Goal: Task Accomplishment & Management: Use online tool/utility

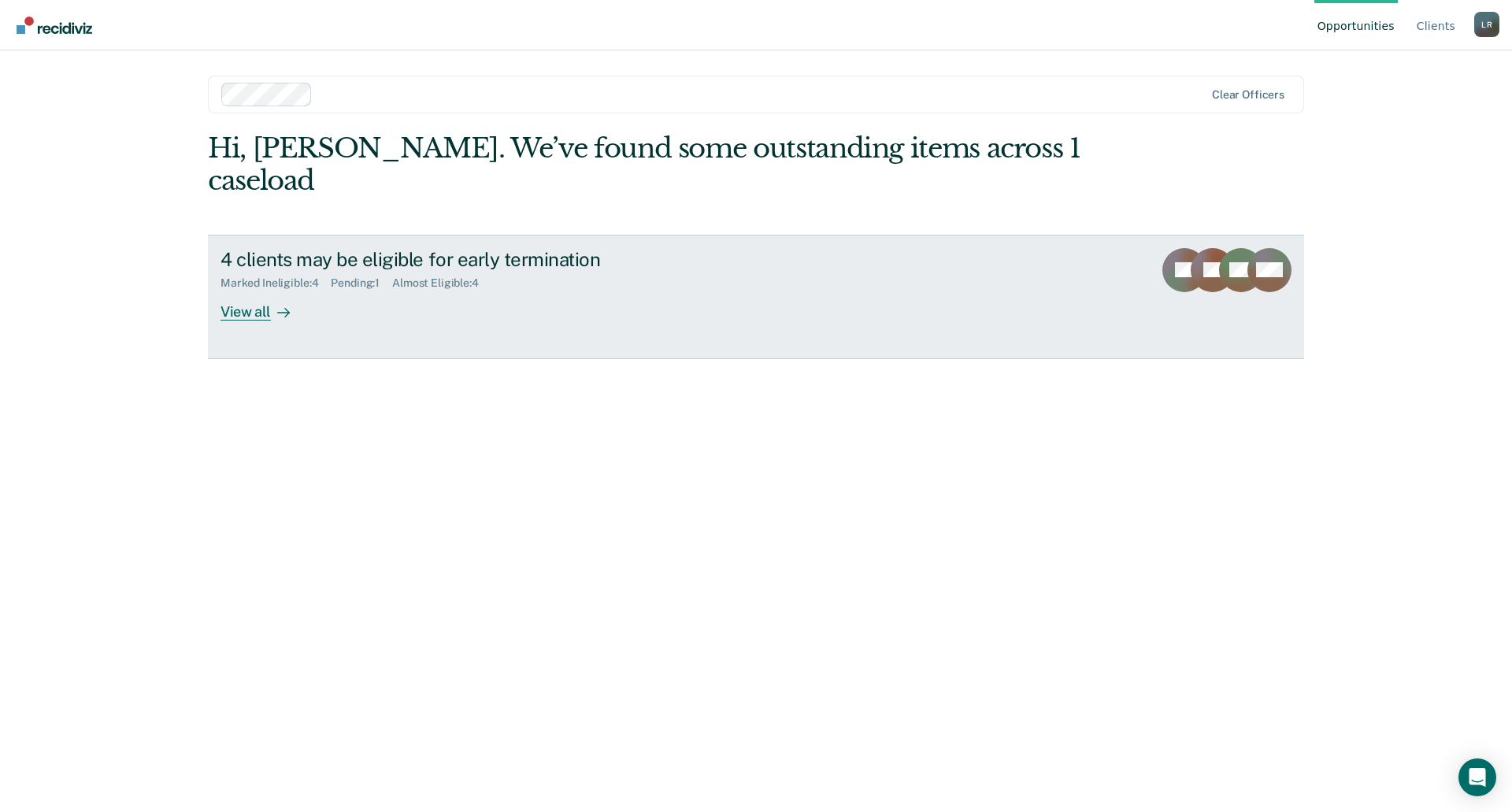
click at [315, 276] on div "4 clients may be eligible for early termination Marked Ineligible : 4 Pending :…" at bounding box center [516, 285] width 591 height 73
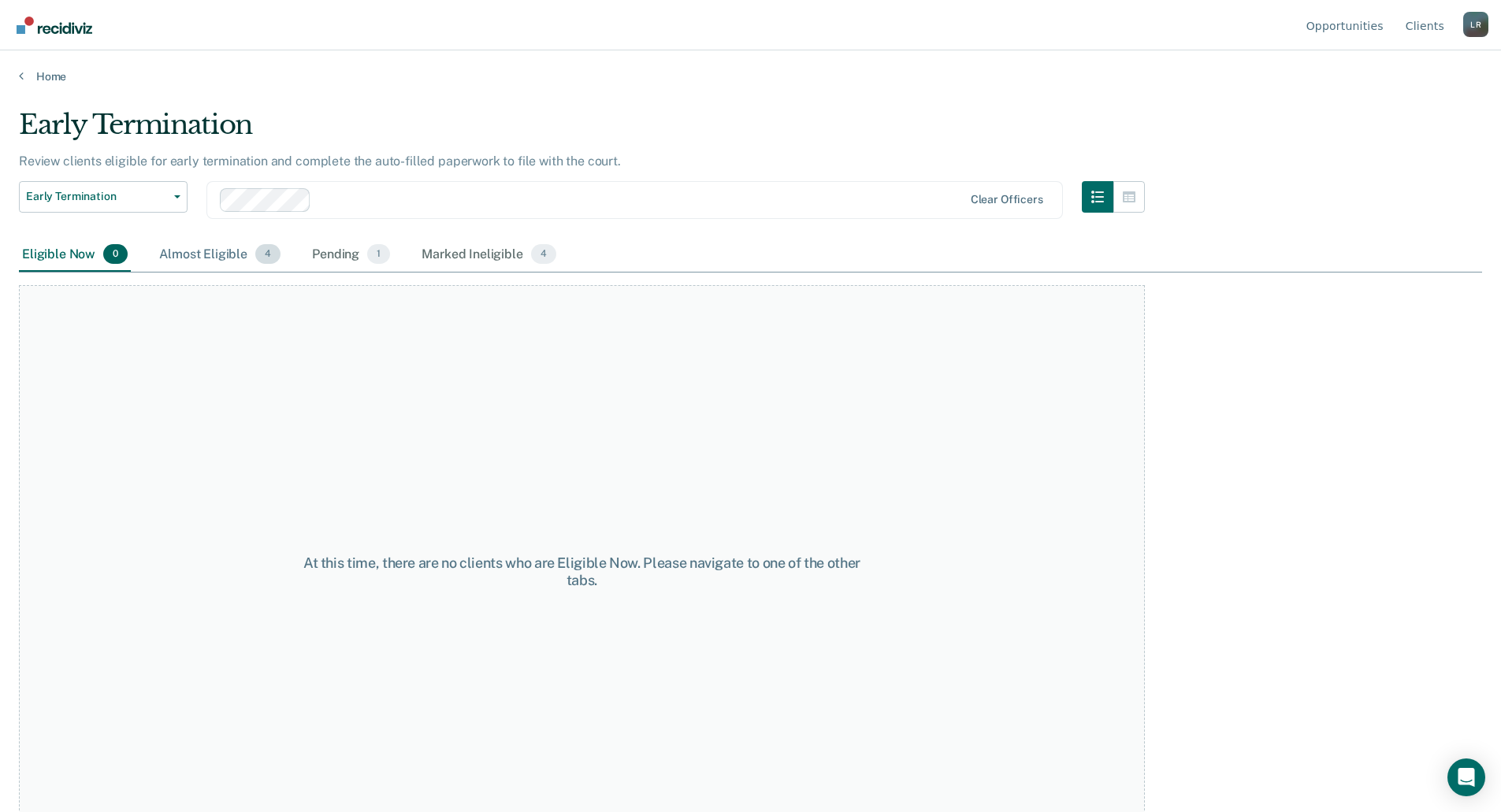
click at [193, 258] on div "Almost Eligible 4" at bounding box center [220, 255] width 128 height 35
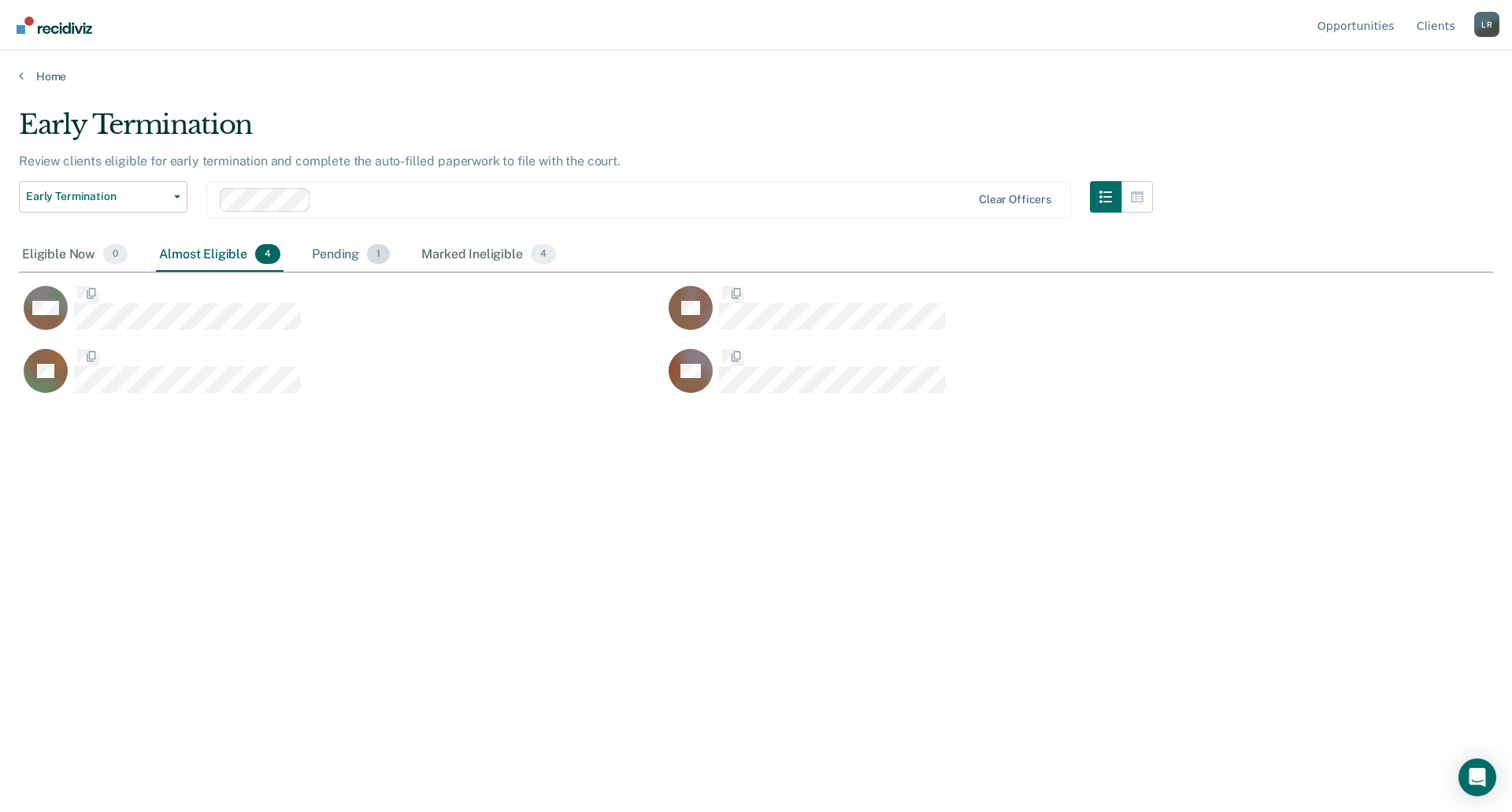
scroll to position [573, 1463]
click at [362, 256] on div "Pending 1" at bounding box center [350, 255] width 84 height 35
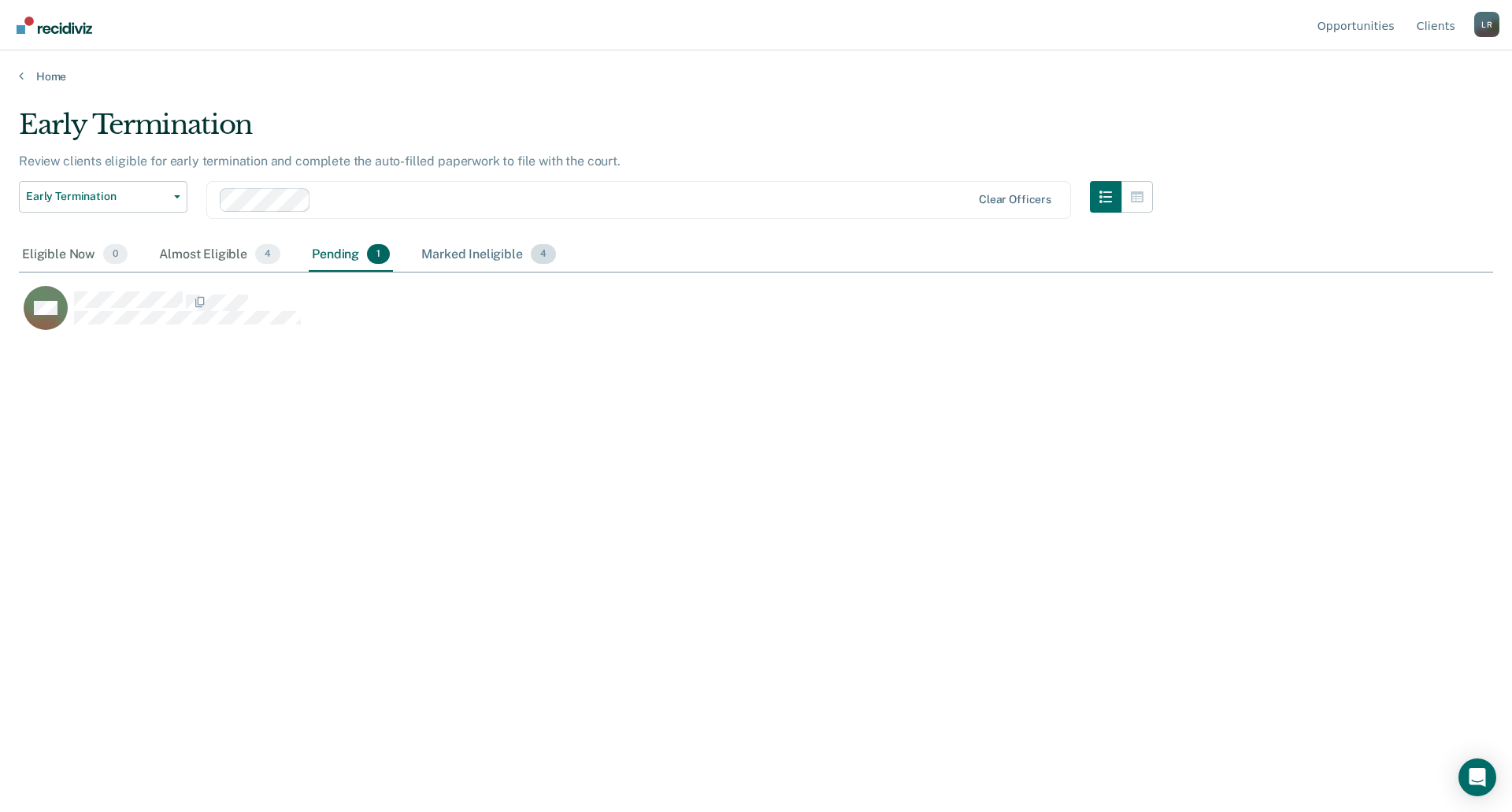
click at [457, 254] on div "Marked Ineligible 4" at bounding box center [488, 255] width 141 height 35
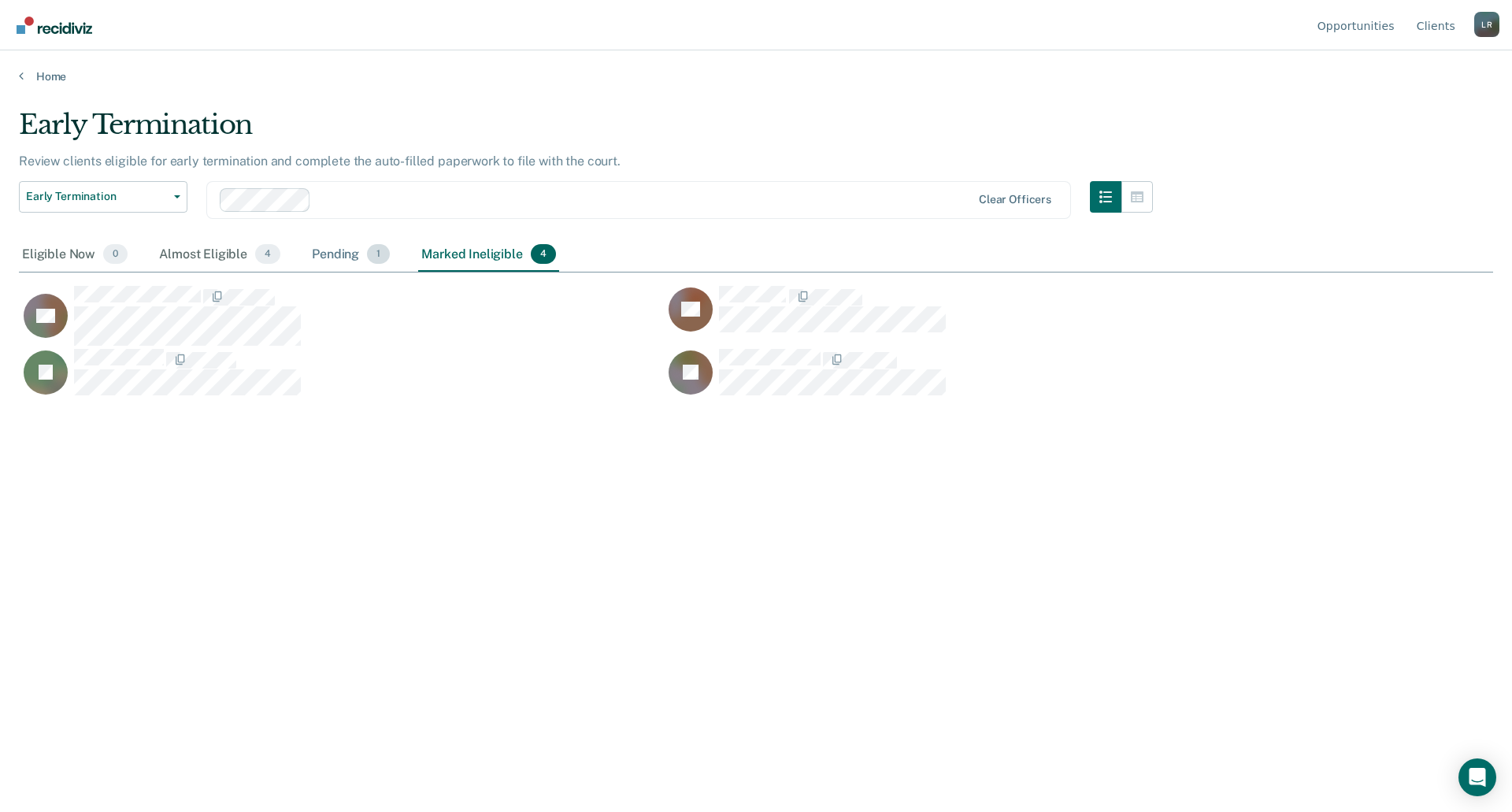
click at [338, 254] on div "Pending 1" at bounding box center [350, 255] width 84 height 35
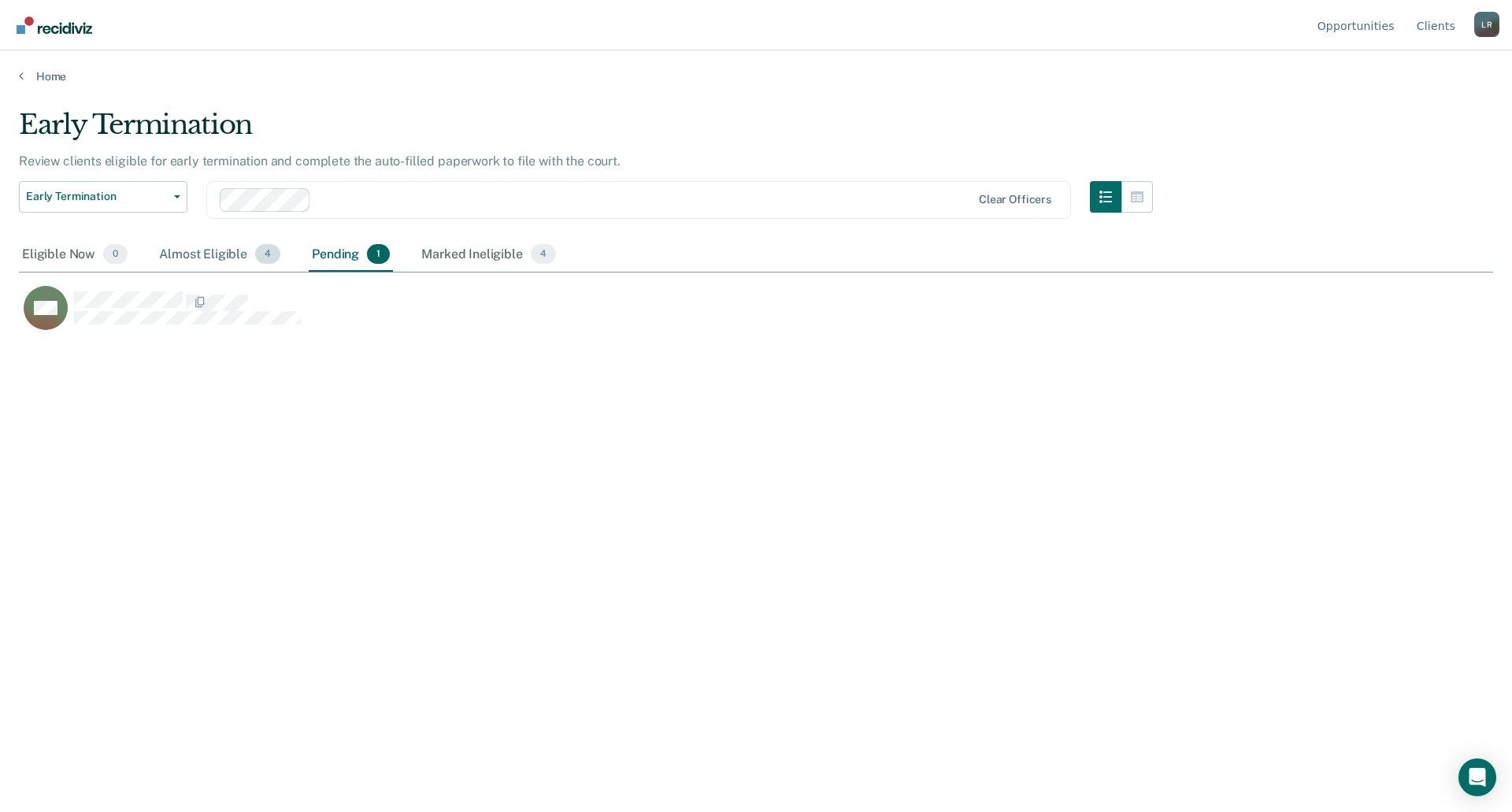
click at [226, 251] on div "Almost Eligible 4" at bounding box center [220, 255] width 128 height 35
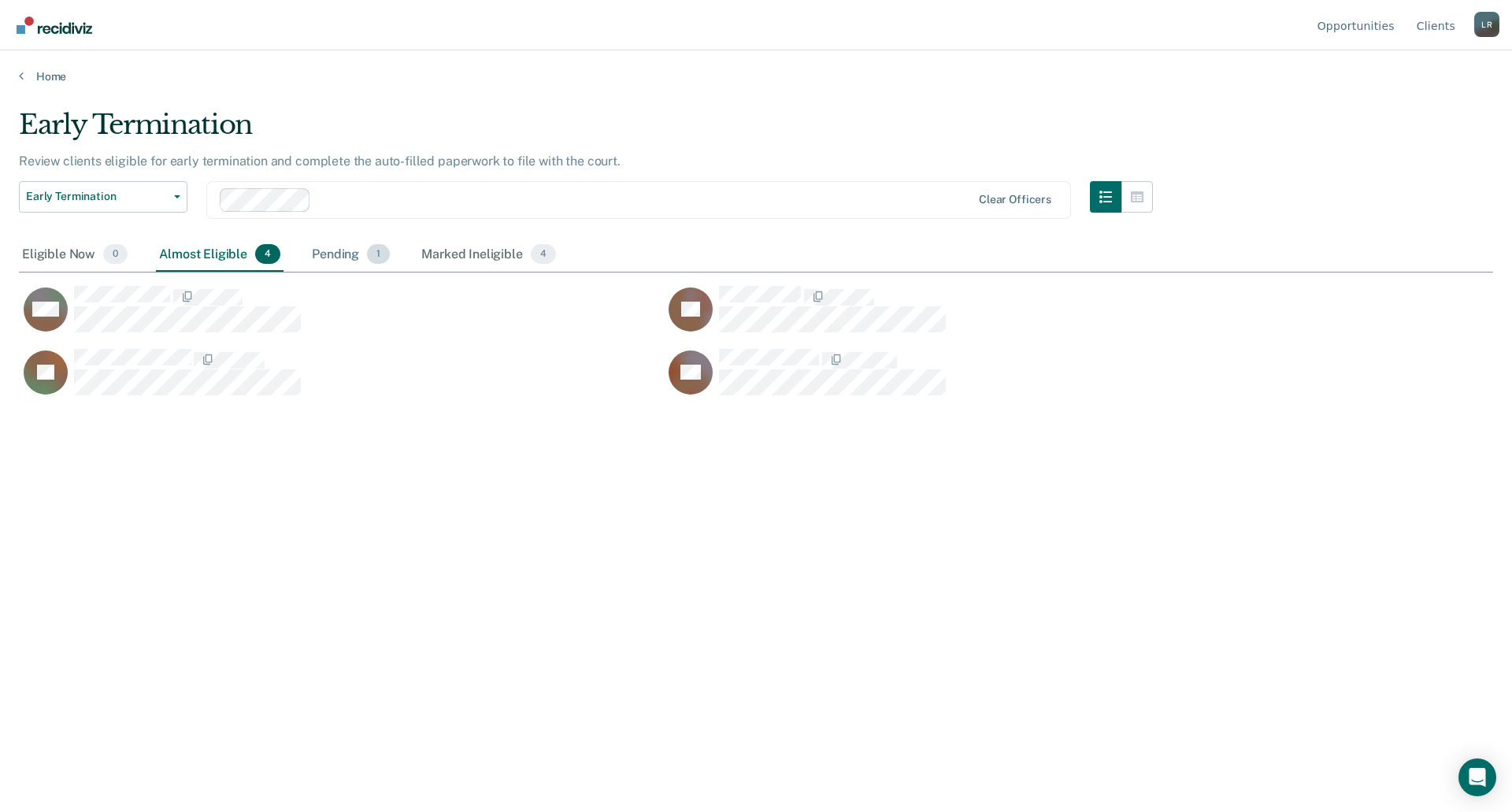
click at [330, 249] on div "Pending 1" at bounding box center [350, 255] width 84 height 35
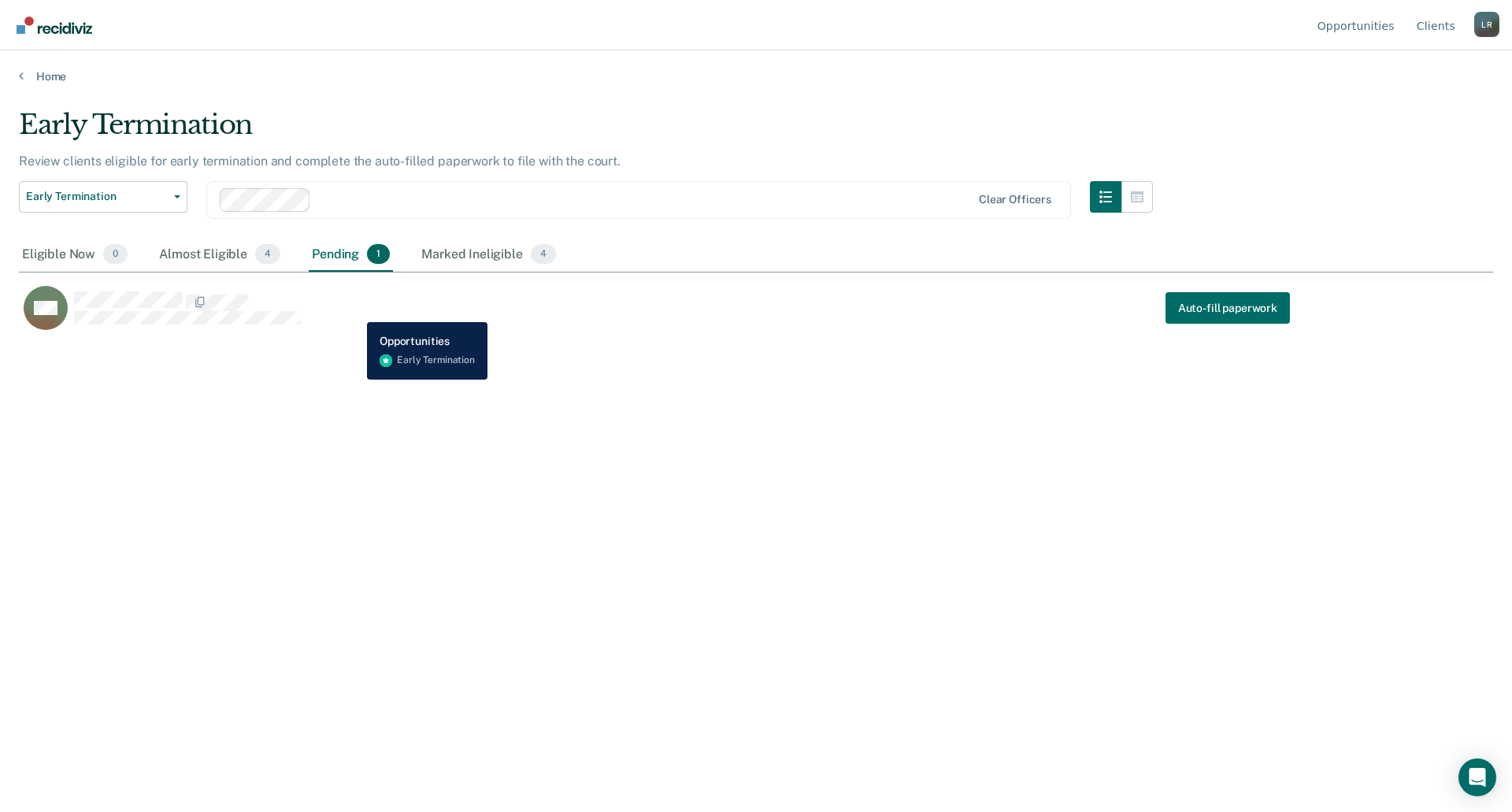
click at [356, 310] on div "MK Auto-fill paperwork" at bounding box center [655, 308] width 1272 height 46
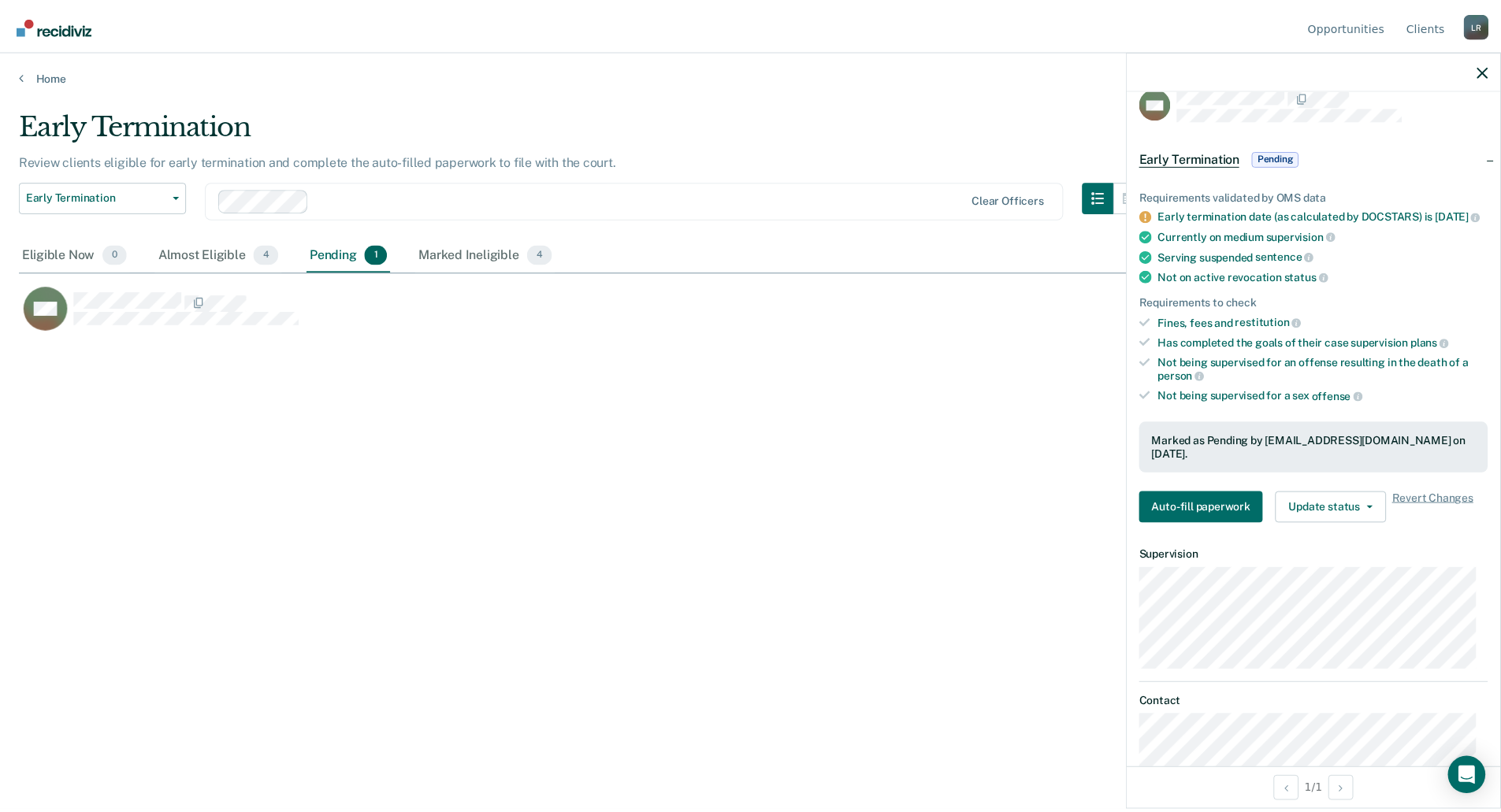
scroll to position [0, 0]
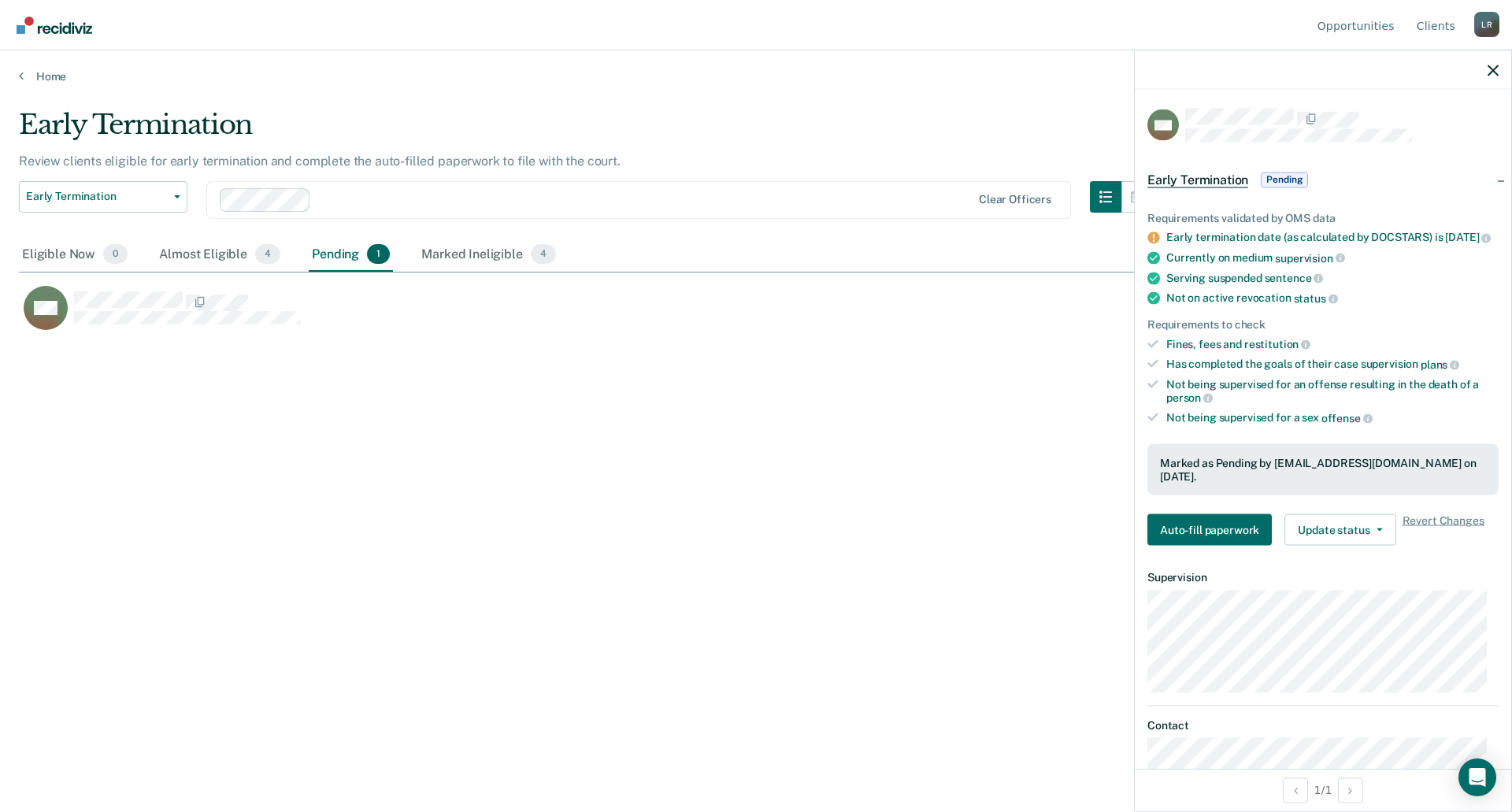
click at [1278, 178] on span "Pending" at bounding box center [1285, 179] width 48 height 16
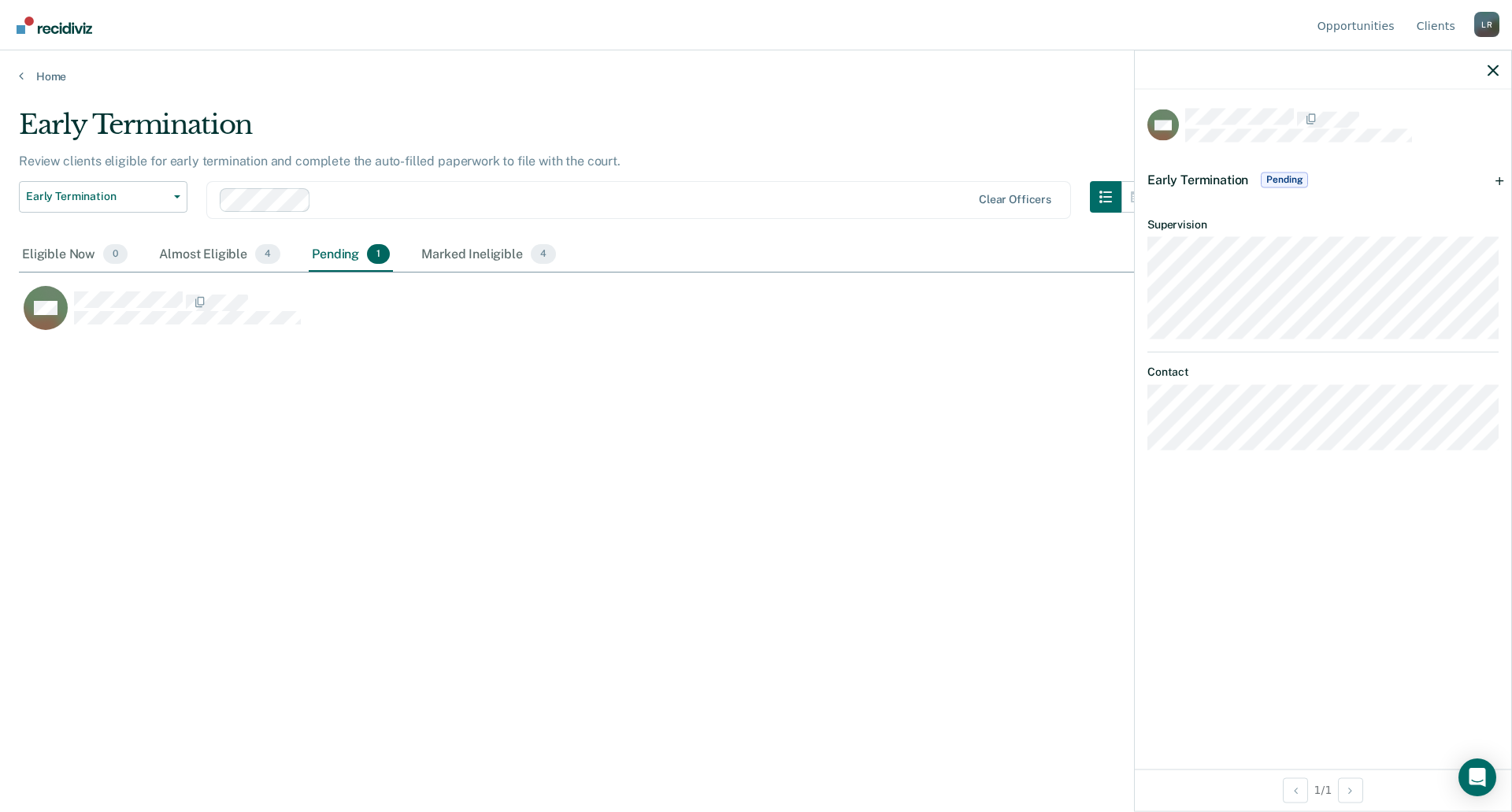
click at [1277, 179] on span "Pending" at bounding box center [1285, 179] width 48 height 16
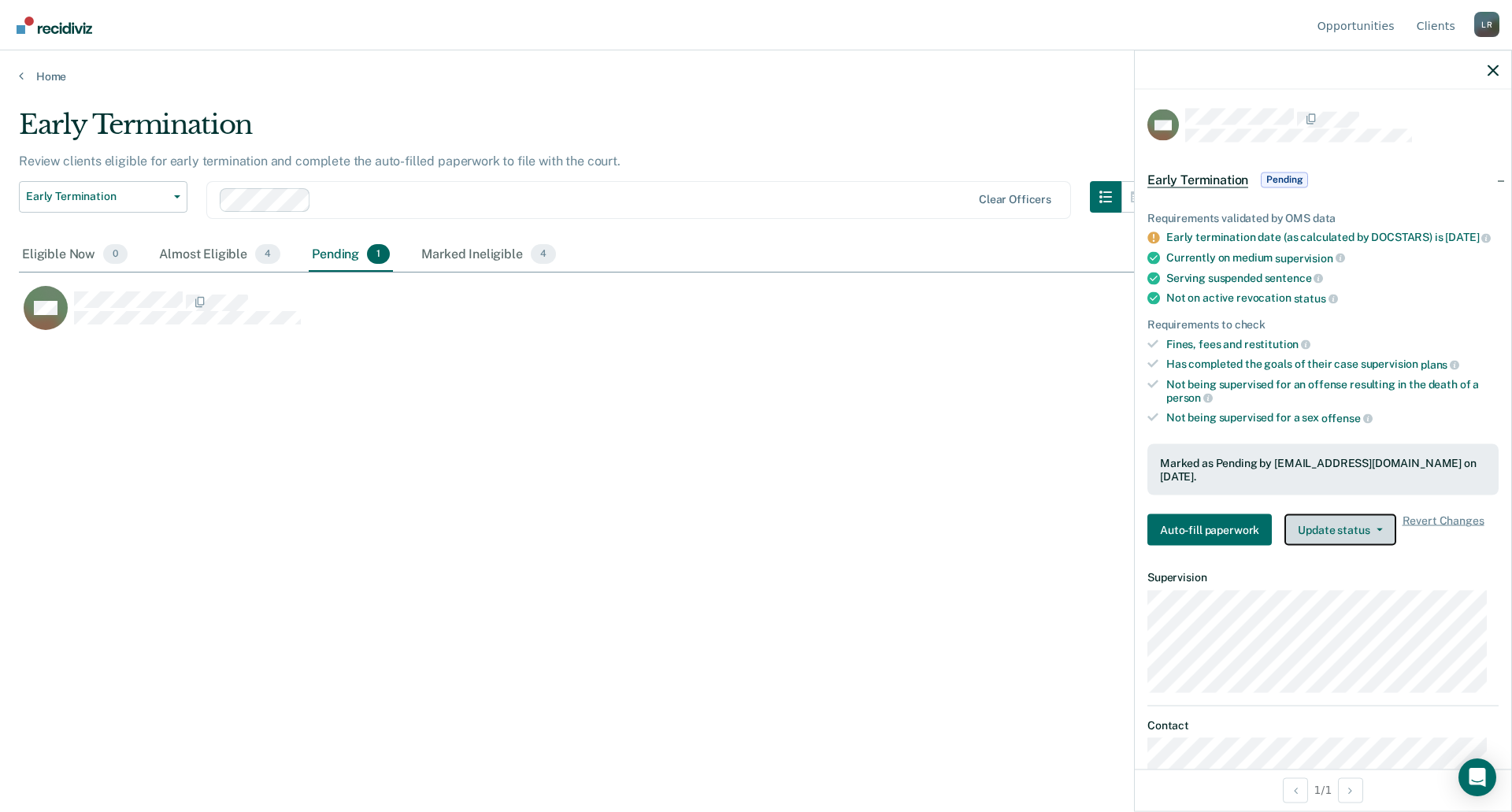
click at [1366, 534] on button "Update status" at bounding box center [1340, 530] width 111 height 31
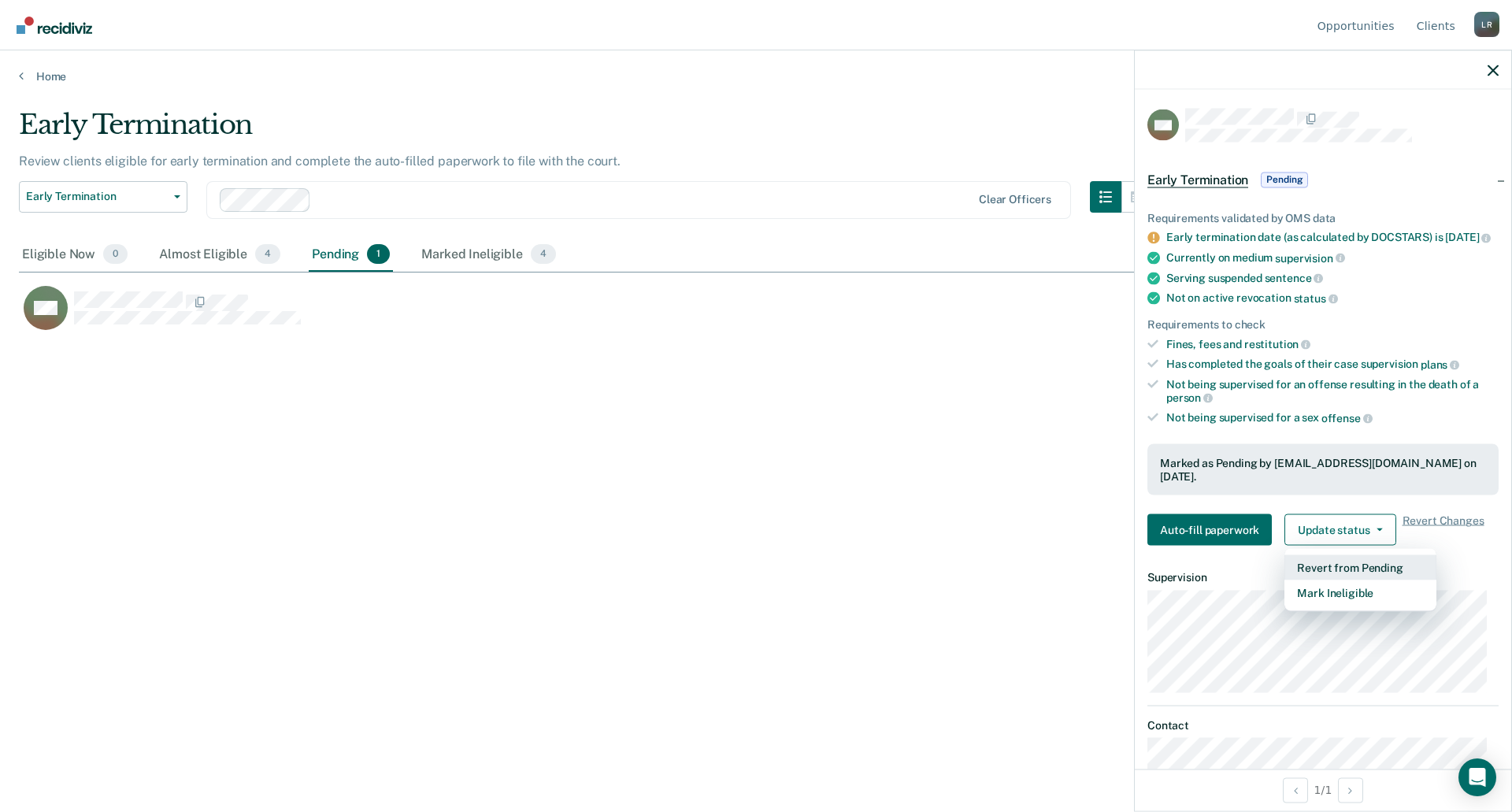
click at [1369, 563] on button "Revert from Pending" at bounding box center [1361, 567] width 152 height 25
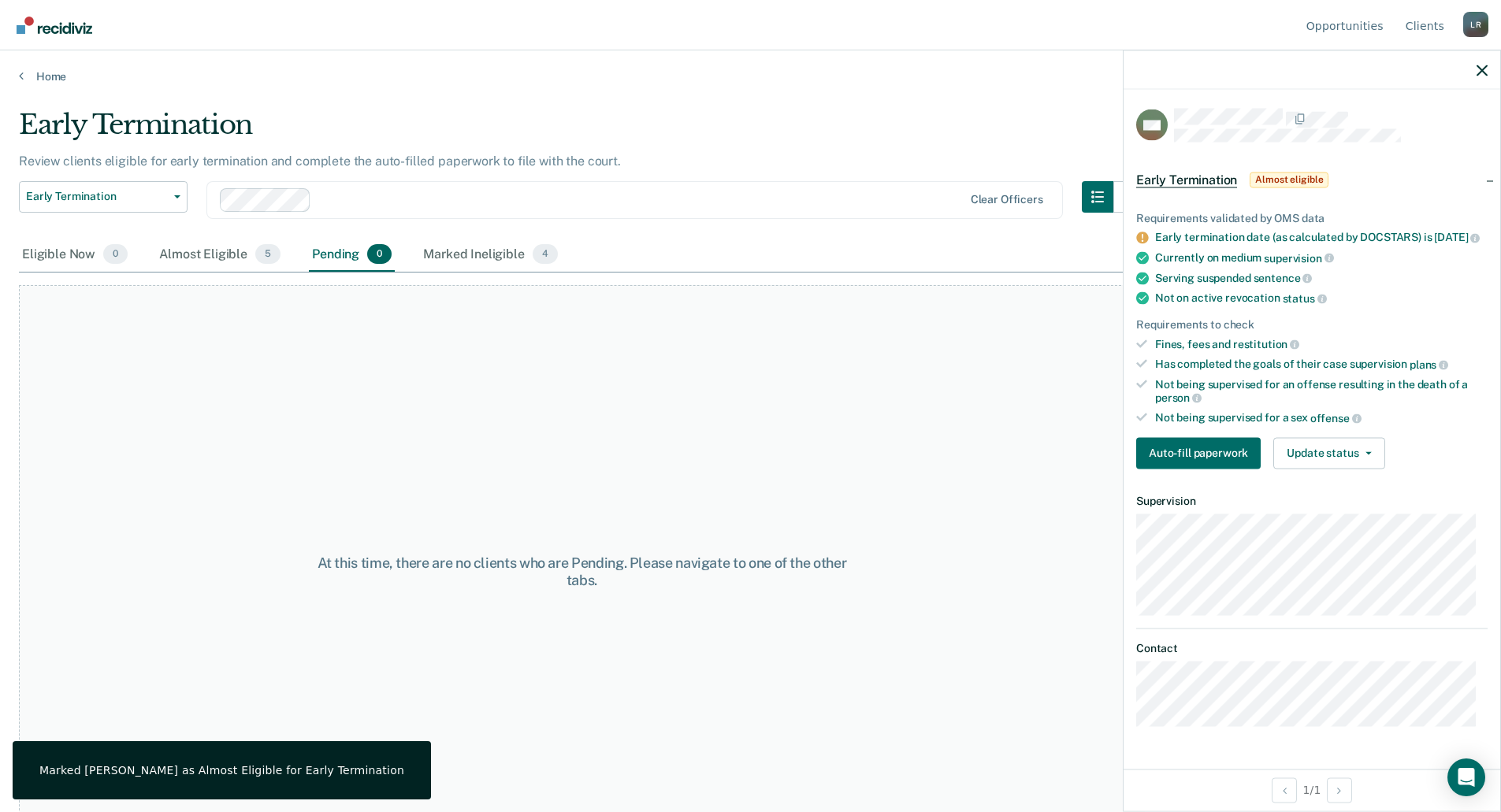
click at [896, 451] on div "At this time, there are no clients who are Pending. Please navigate to one of t…" at bounding box center [581, 572] width 1126 height 572
click at [1482, 67] on icon "button" at bounding box center [1481, 70] width 11 height 11
